Goal: Task Accomplishment & Management: Manage account settings

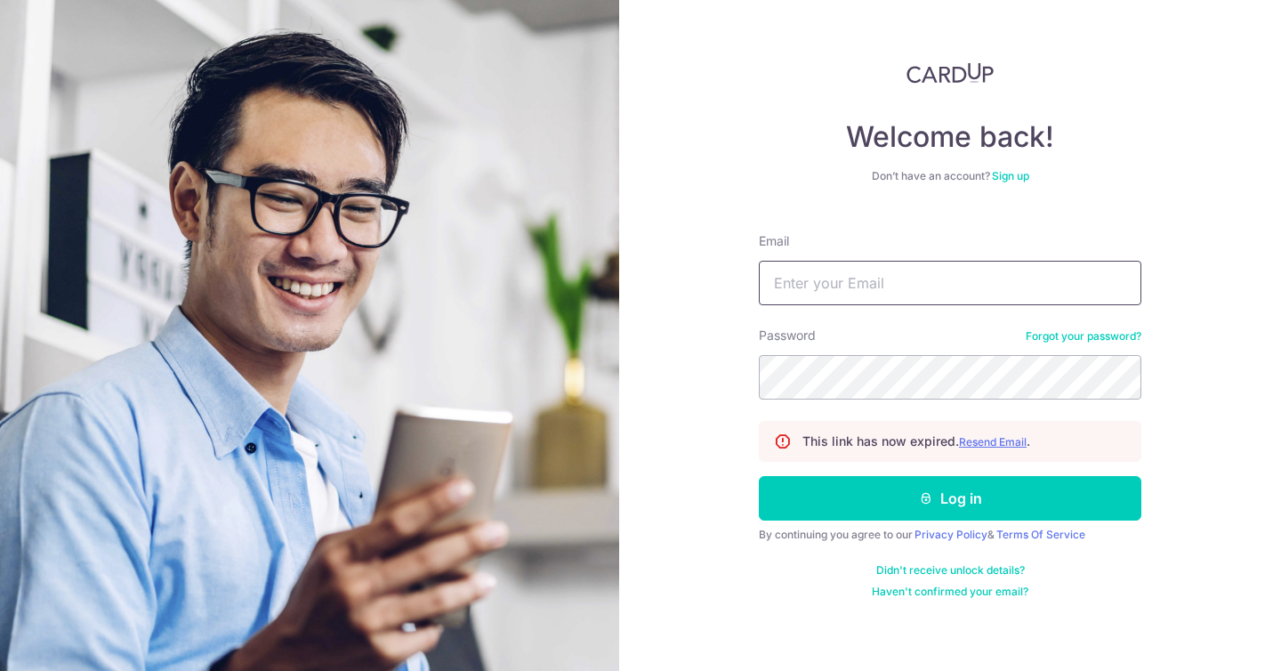
click at [898, 276] on input "Email" at bounding box center [950, 283] width 383 height 44
click at [835, 294] on input "k" at bounding box center [950, 283] width 383 height 44
type input "k"
type input "k3n.foo@gmail.com"
click at [950, 498] on button "Log in" at bounding box center [950, 498] width 383 height 44
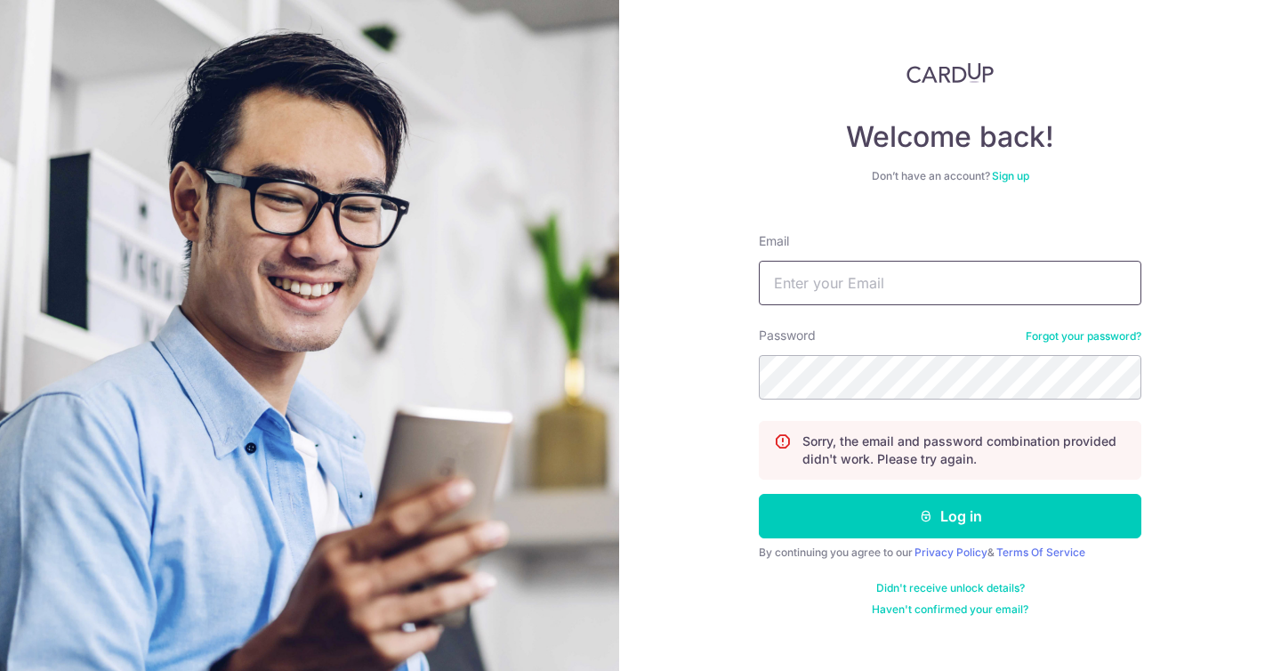
click at [892, 273] on input "Email" at bounding box center [950, 283] width 383 height 44
type input "k3n.foo@gmail.com"
click at [950, 516] on button "Log in" at bounding box center [950, 516] width 383 height 44
click at [1096, 327] on div "Password Forgot your password?" at bounding box center [950, 363] width 383 height 73
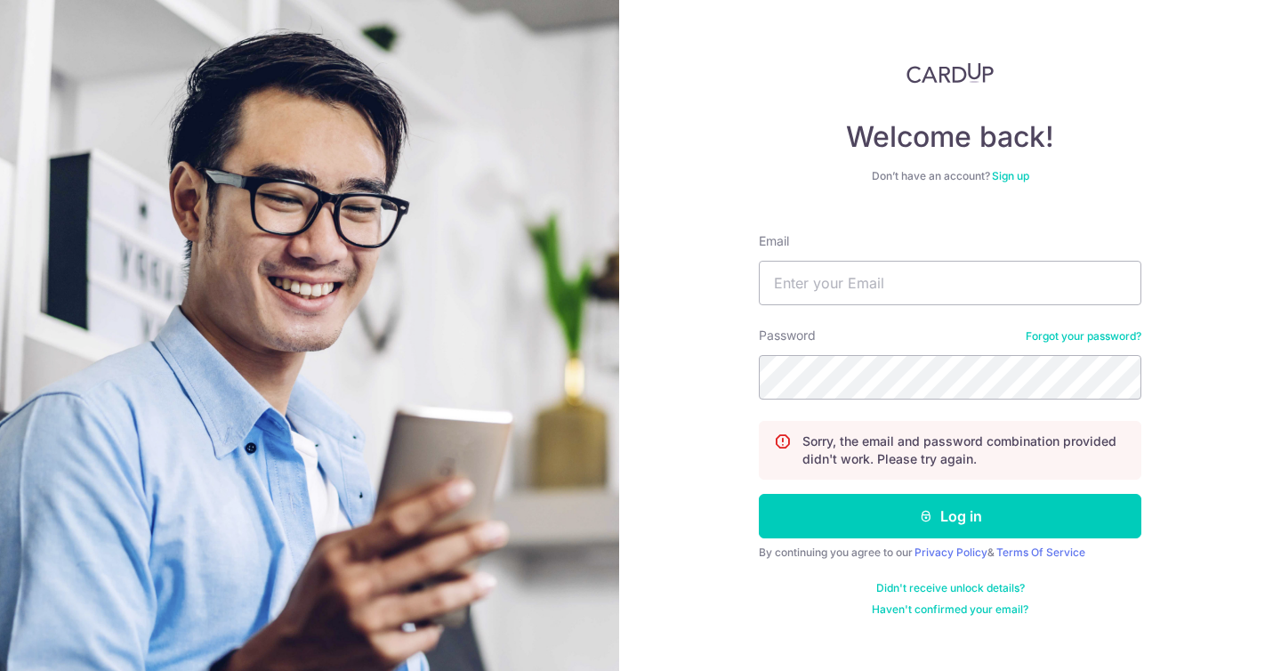
click at [1095, 328] on div "Password Forgot your password?" at bounding box center [950, 363] width 383 height 73
click at [1071, 338] on link "Forgot your password?" at bounding box center [1084, 336] width 116 height 14
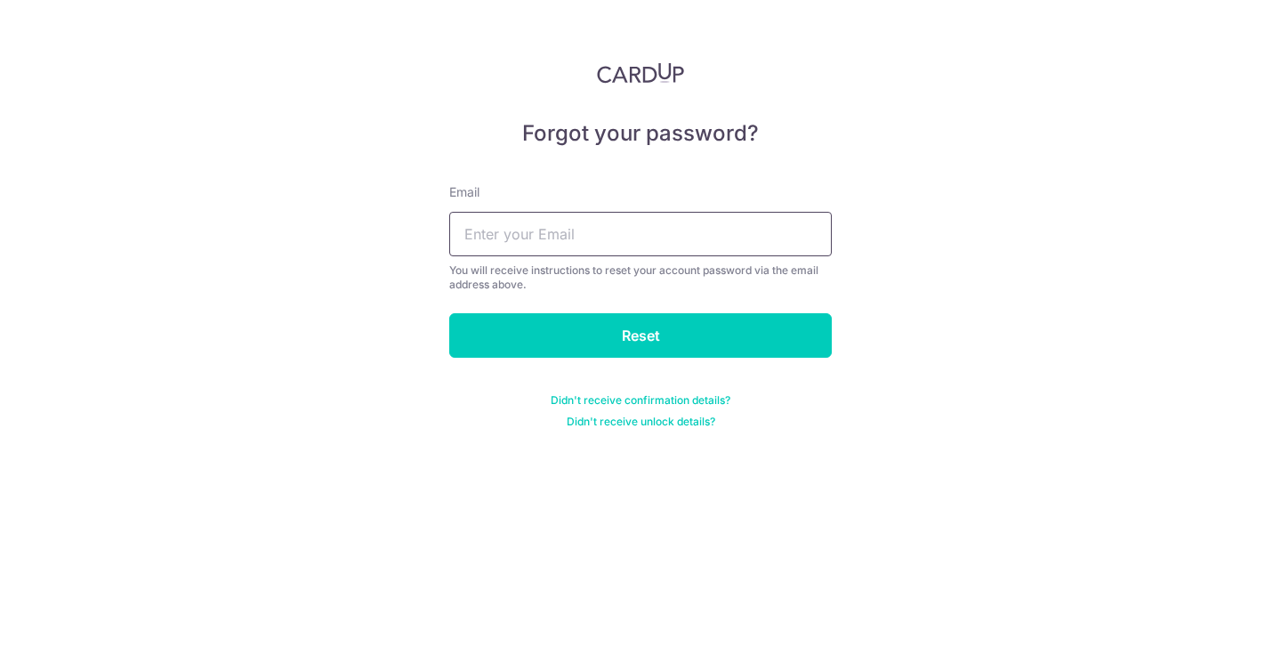
click at [633, 235] on input "text" at bounding box center [640, 234] width 383 height 44
type input "[DOMAIN_NAME][EMAIL_ADDRESS][DOMAIN_NAME]"
click at [641, 335] on input "Reset" at bounding box center [640, 335] width 383 height 44
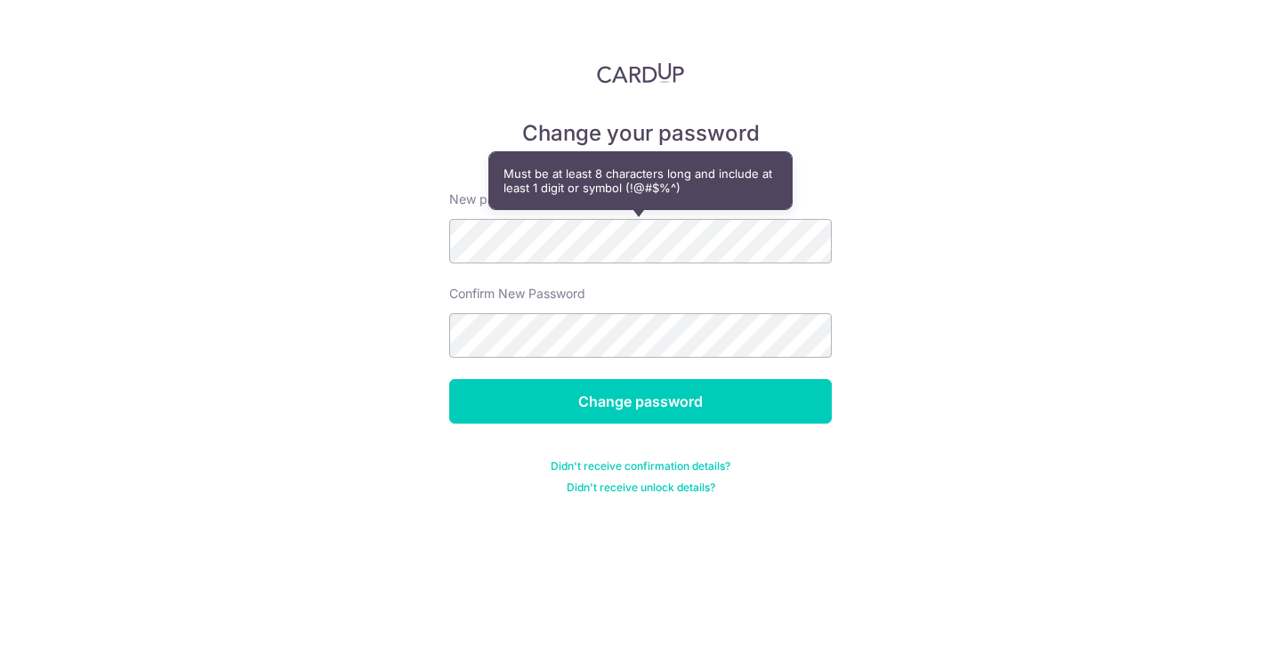
click at [671, 358] on form "New password Confirm New Password Change password Didn't receive confirmation d…" at bounding box center [640, 332] width 383 height 326
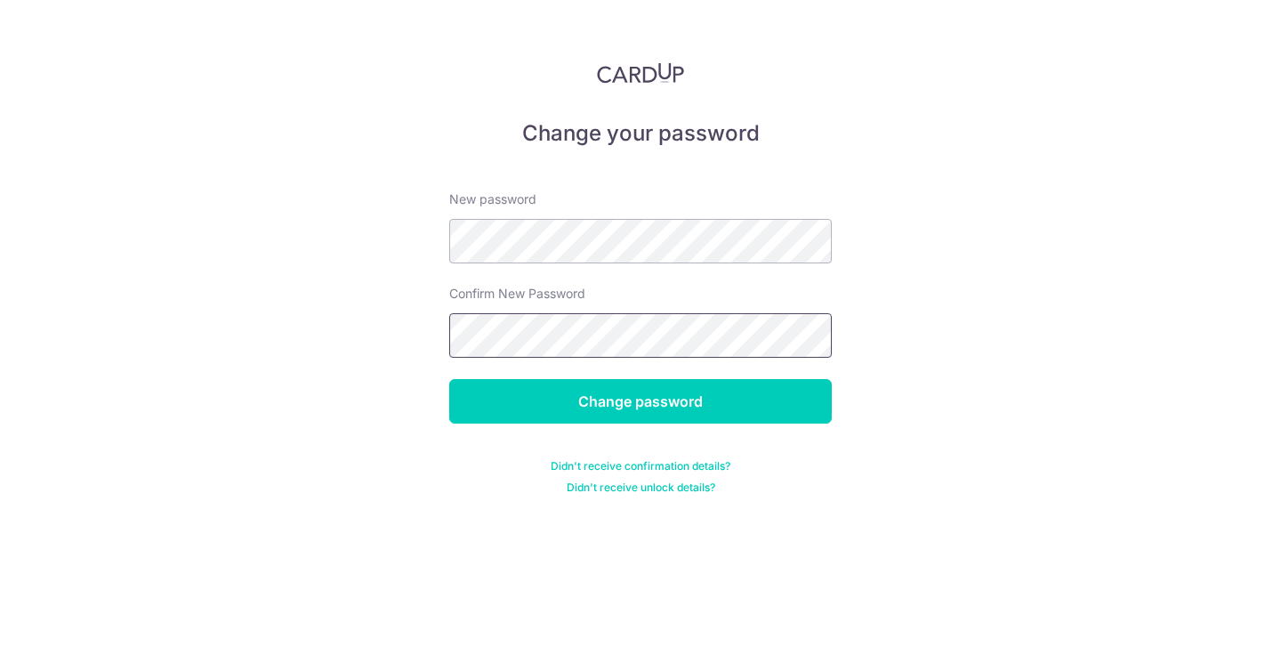
click at [321, 316] on div "Change your password New password Confirm New Password Change password Didn't r…" at bounding box center [640, 335] width 1281 height 671
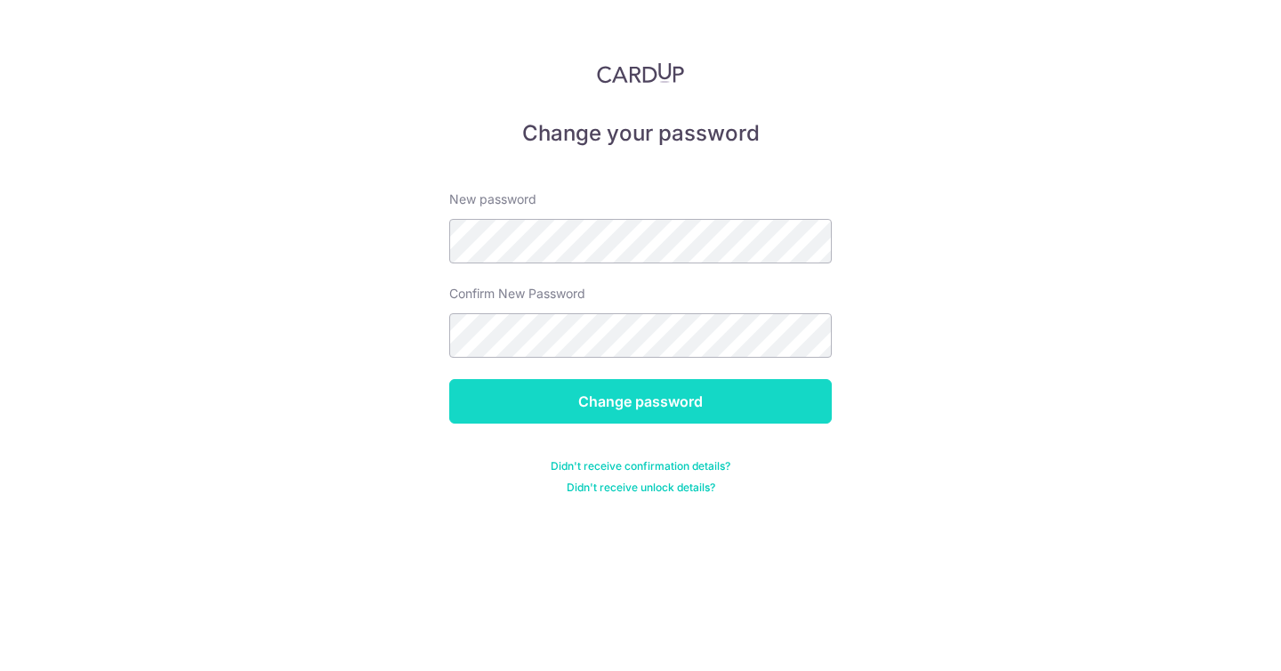
click at [644, 409] on input "Change password" at bounding box center [640, 401] width 383 height 44
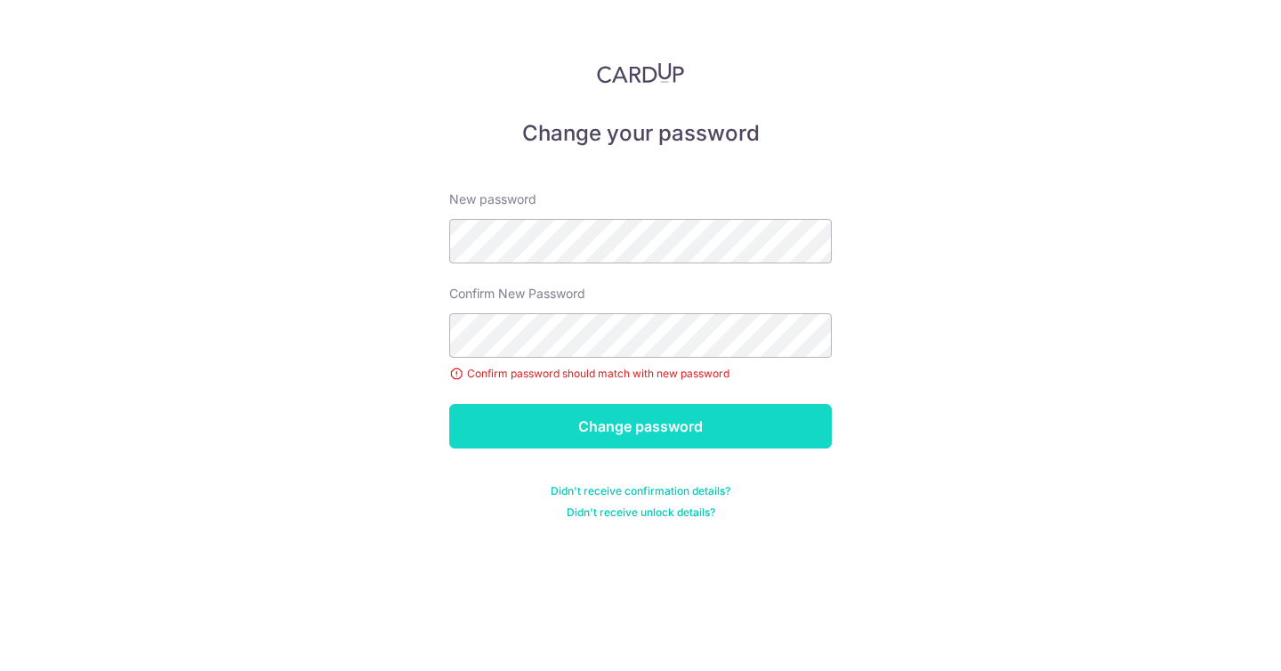
click at [630, 423] on input "Change password" at bounding box center [640, 426] width 383 height 44
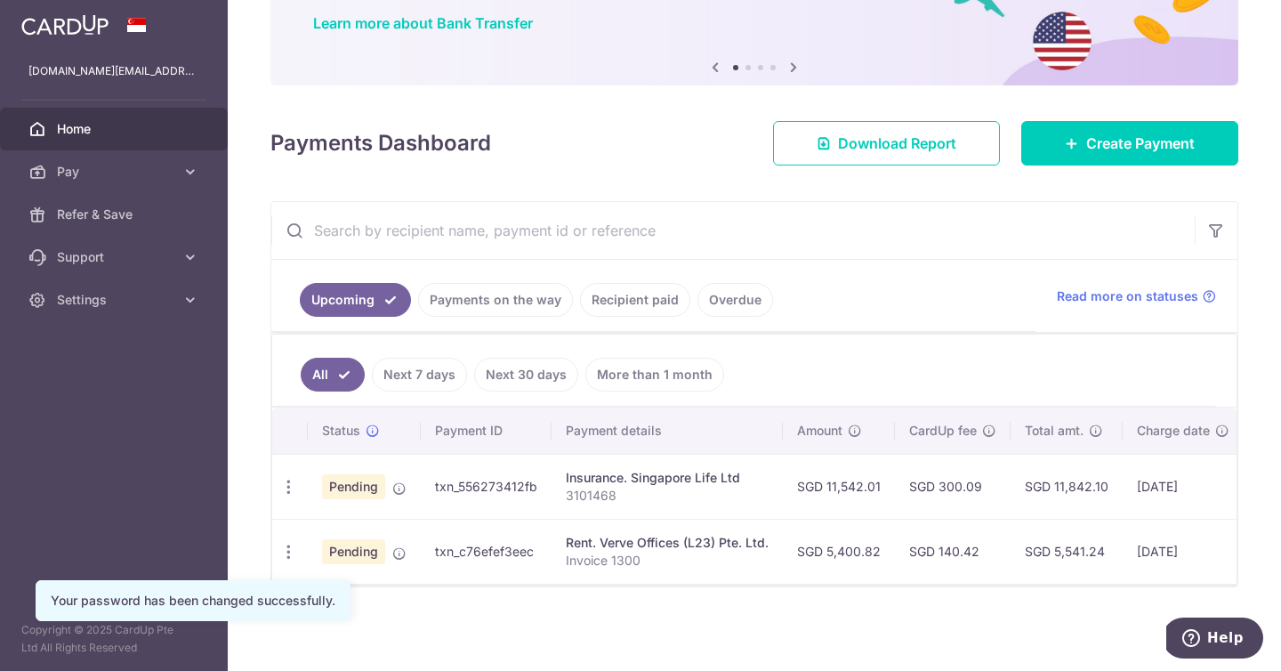
scroll to position [142, 0]
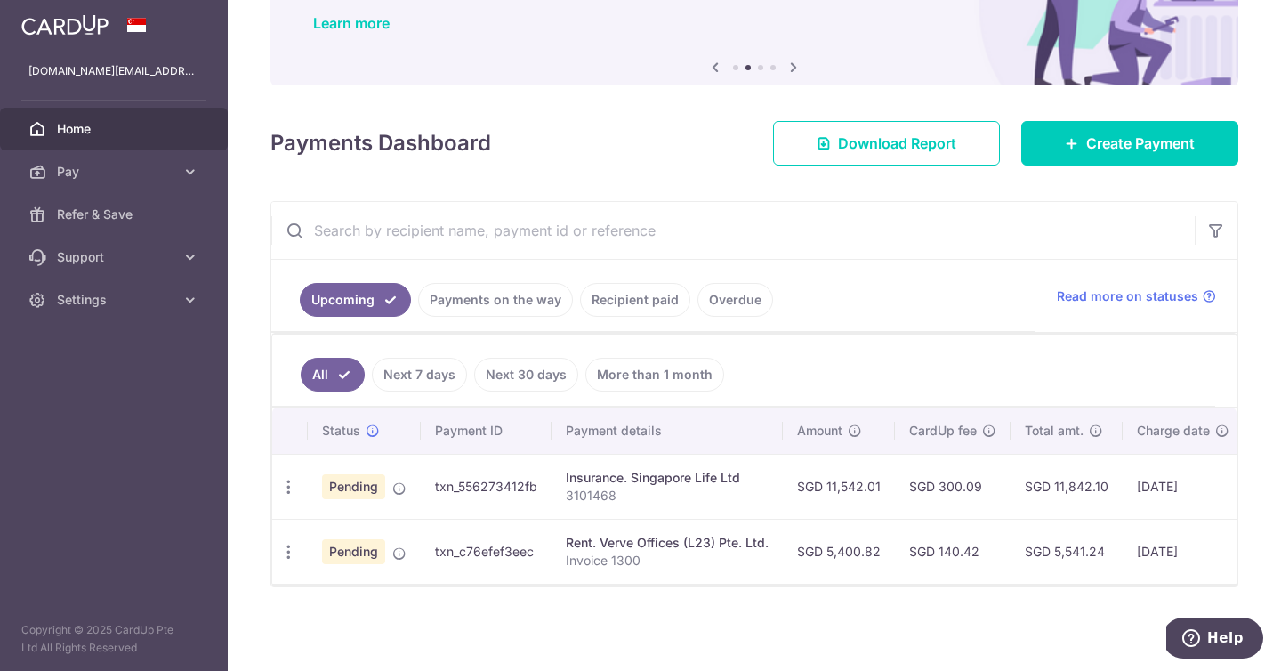
click at [500, 306] on link "Payments on the way" at bounding box center [495, 300] width 155 height 34
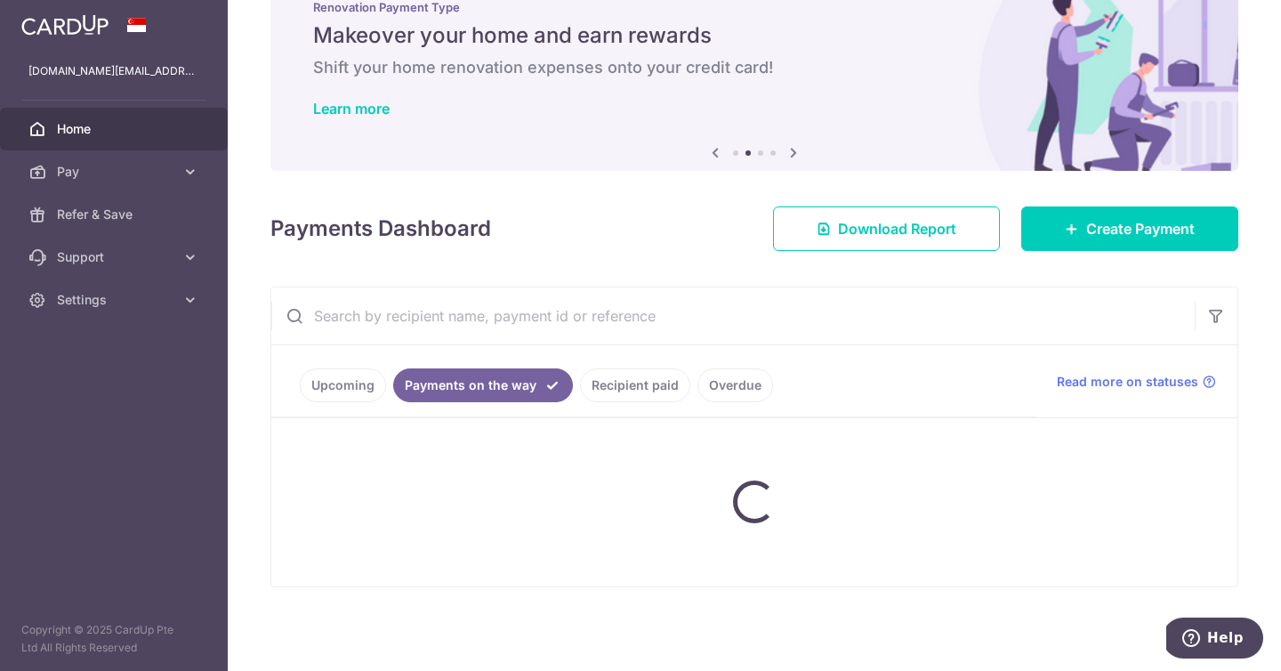
scroll to position [57, 0]
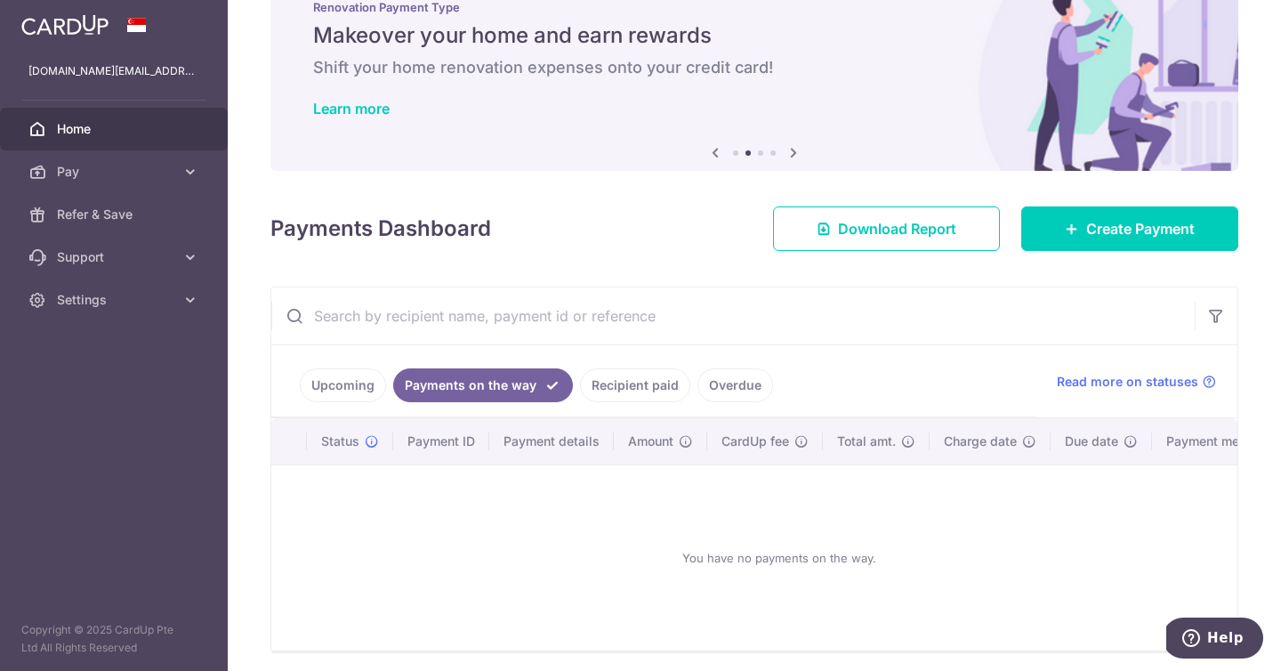
click at [319, 387] on link "Upcoming" at bounding box center [343, 385] width 86 height 34
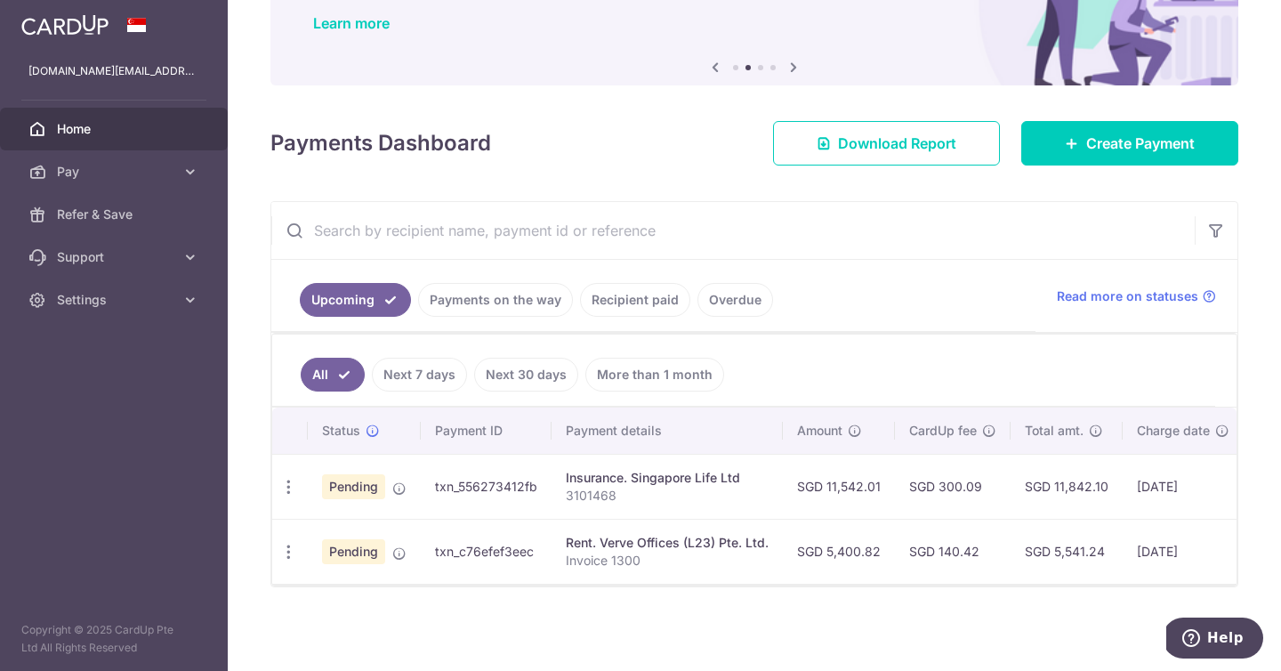
scroll to position [142, 0]
